Goal: Task Accomplishment & Management: Use online tool/utility

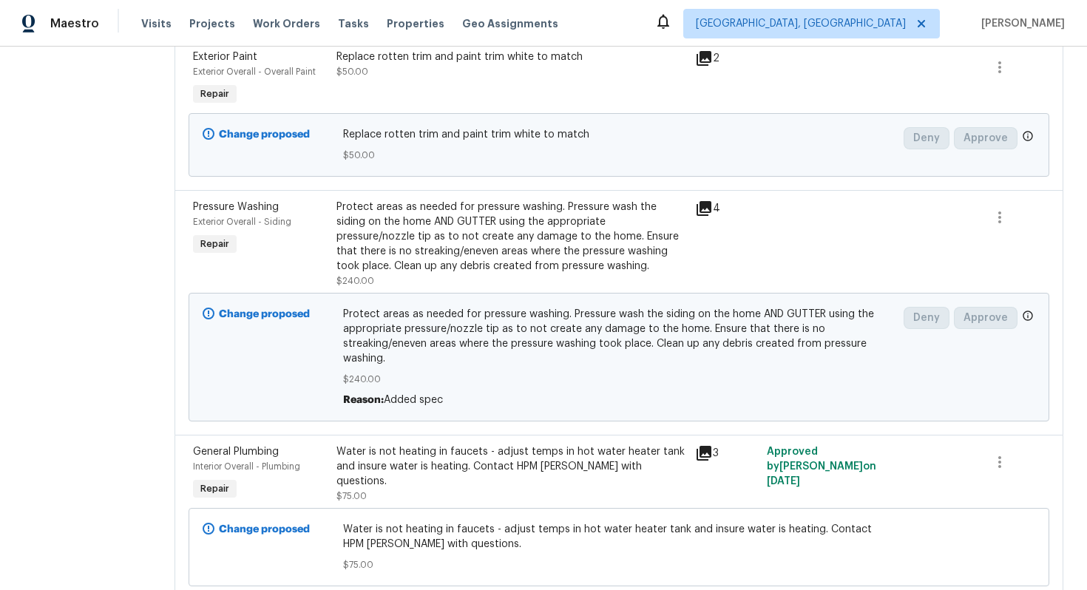
scroll to position [615, 0]
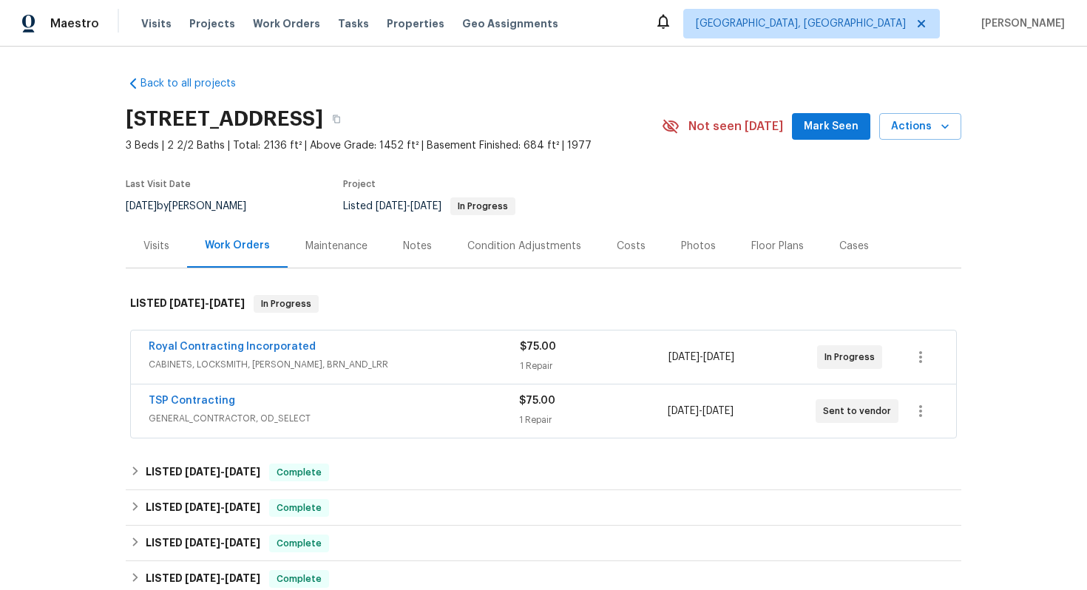
click at [215, 394] on span "TSP Contracting" at bounding box center [192, 400] width 87 height 15
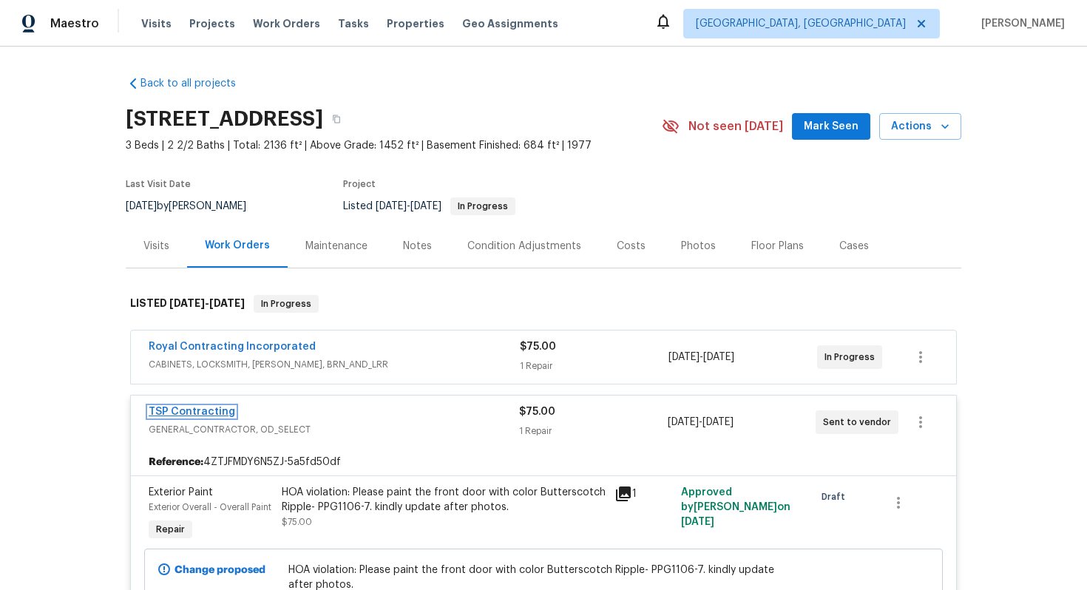
click at [223, 407] on link "TSP Contracting" at bounding box center [192, 412] width 87 height 10
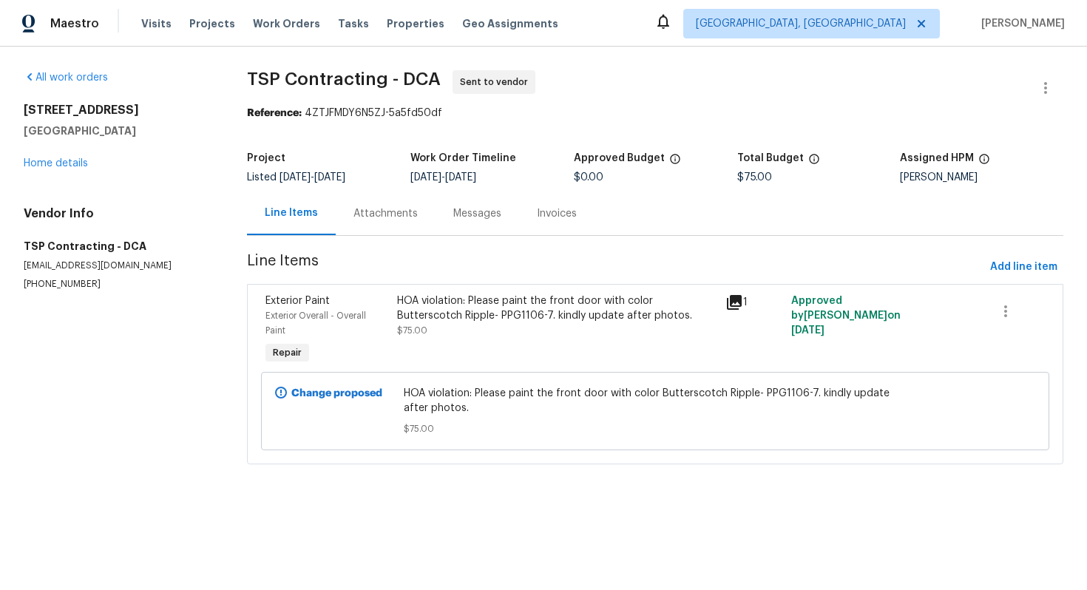
click at [453, 212] on div "Messages" at bounding box center [477, 213] width 48 height 15
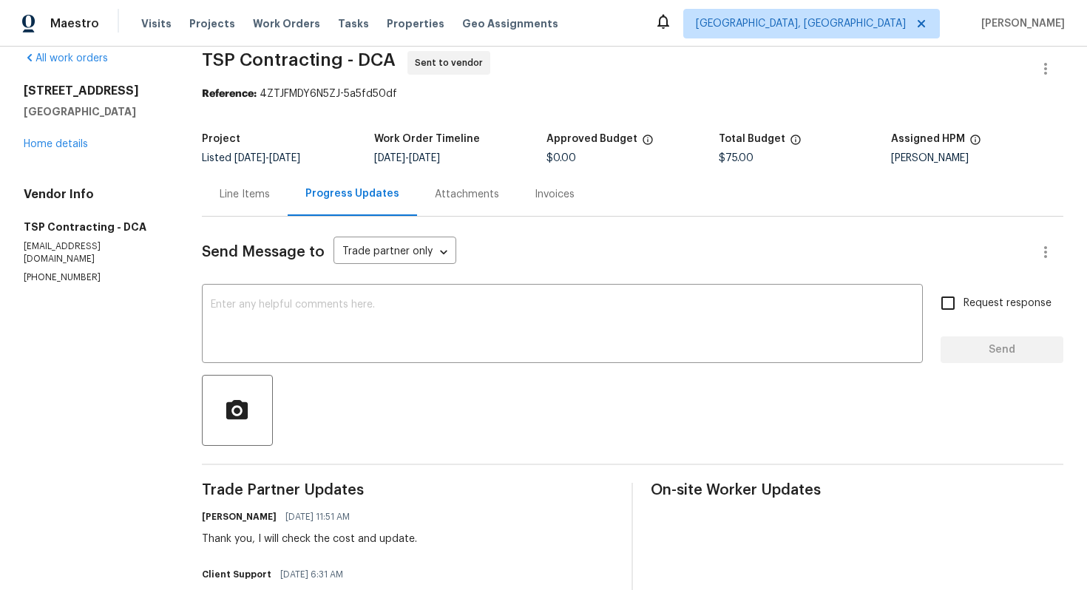
scroll to position [21, 0]
